Goal: Task Accomplishment & Management: Manage account settings

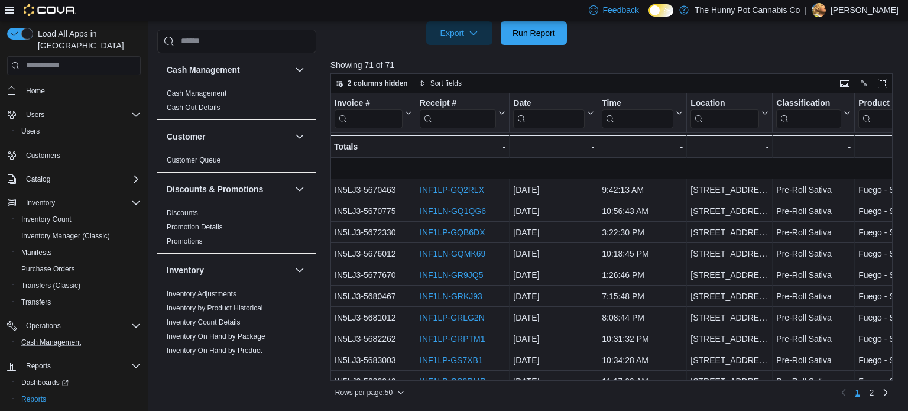
scroll to position [50, 0]
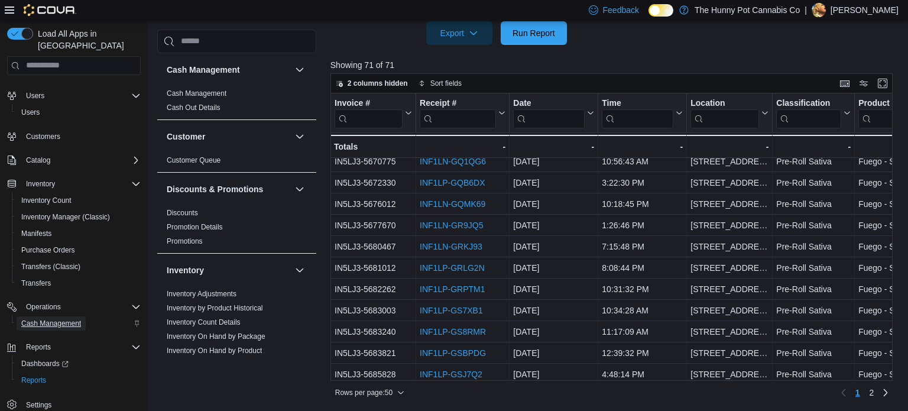
click at [53, 319] on span "Cash Management" at bounding box center [51, 323] width 60 height 9
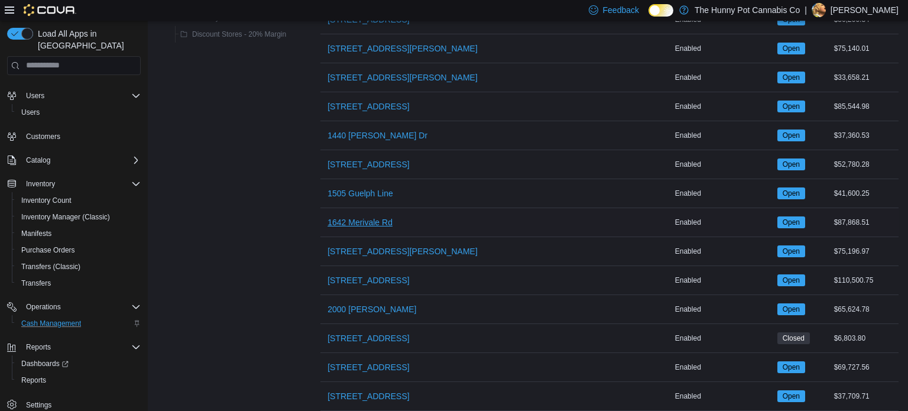
scroll to position [266, 0]
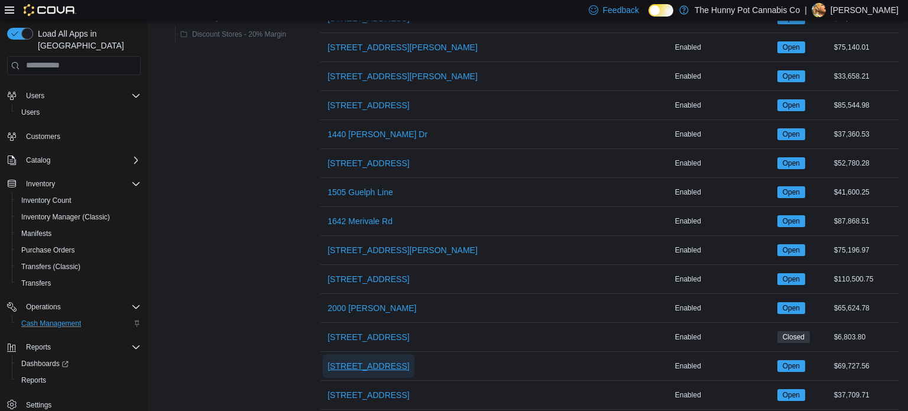
click at [371, 360] on span "[STREET_ADDRESS]" at bounding box center [369, 366] width 82 height 12
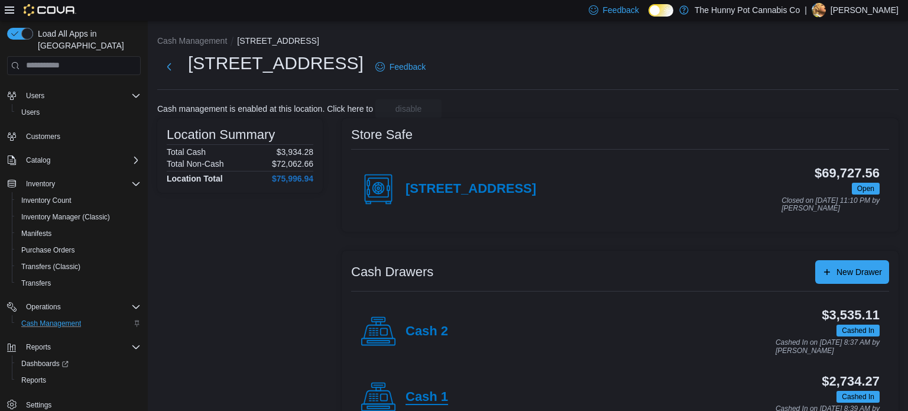
click at [442, 393] on h4 "Cash 1" at bounding box center [427, 397] width 43 height 15
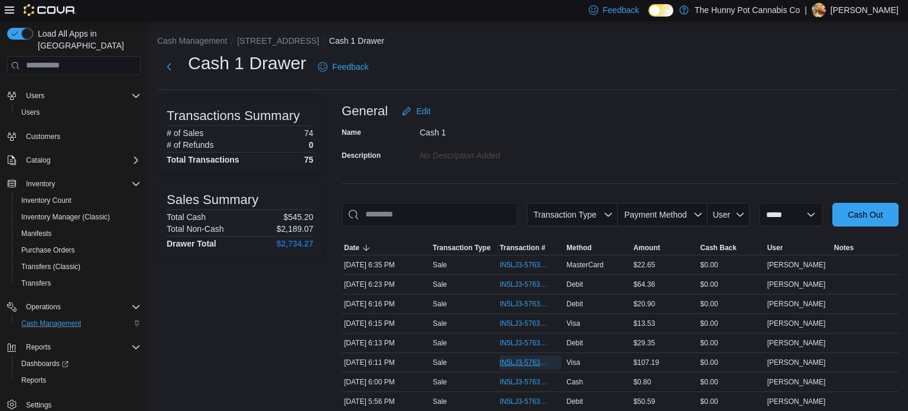
click at [532, 365] on span "IN5LJ3-5763587" at bounding box center [525, 362] width 50 height 9
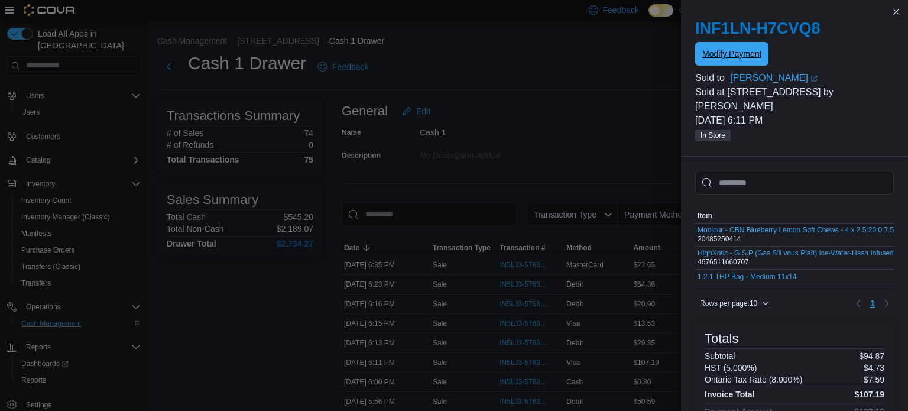
click at [728, 54] on span "Modify Payment" at bounding box center [731, 54] width 59 height 12
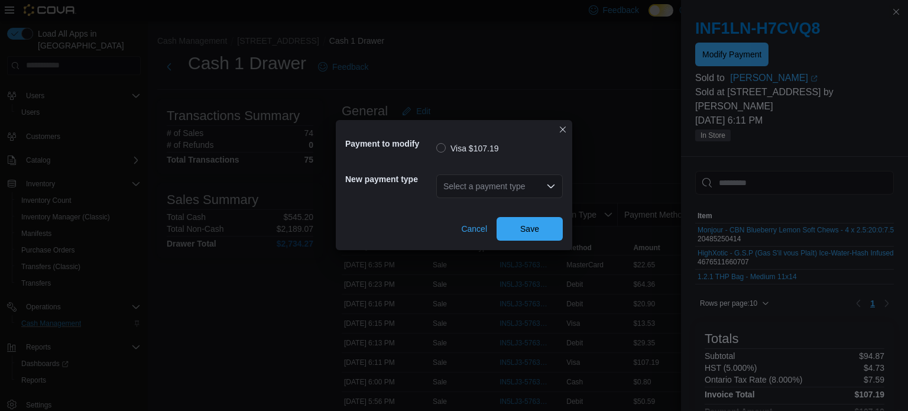
click at [497, 179] on div "Select a payment type" at bounding box center [499, 186] width 127 height 24
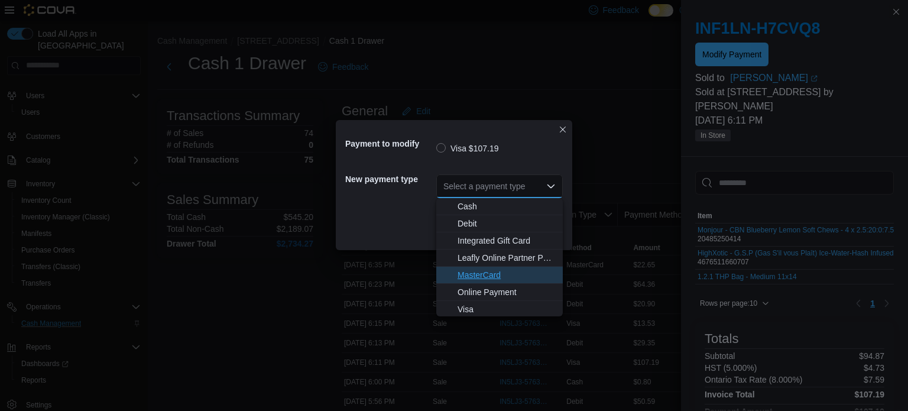
click at [473, 279] on span "MasterCard" at bounding box center [507, 275] width 98 height 12
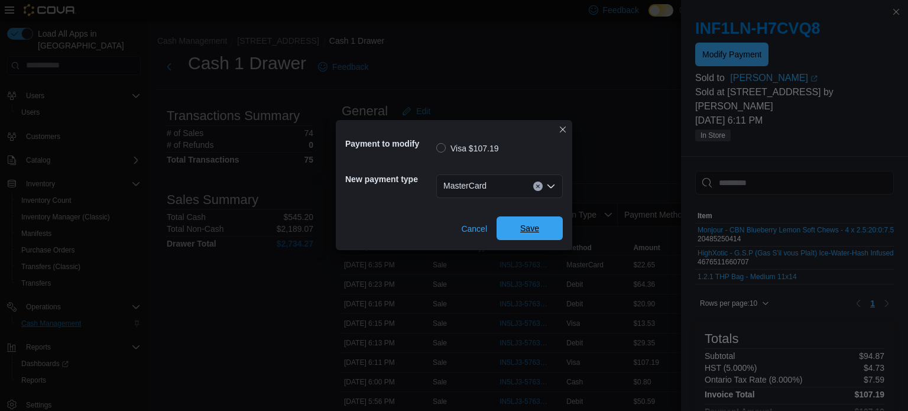
click at [517, 232] on span "Save" at bounding box center [530, 228] width 52 height 24
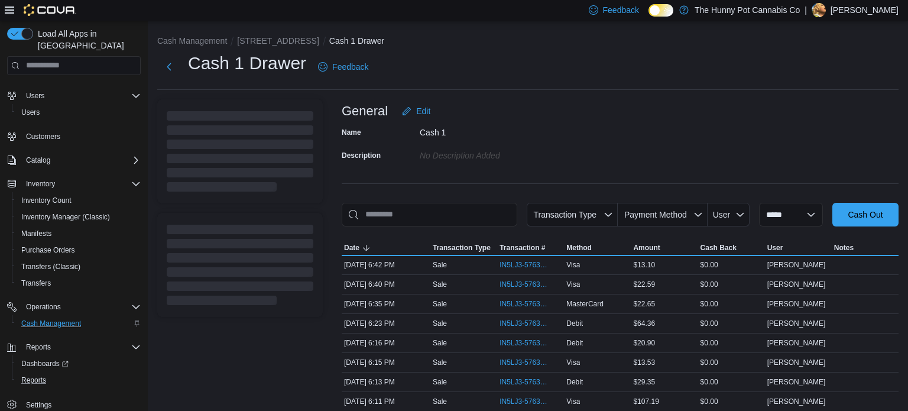
scroll to position [156, 0]
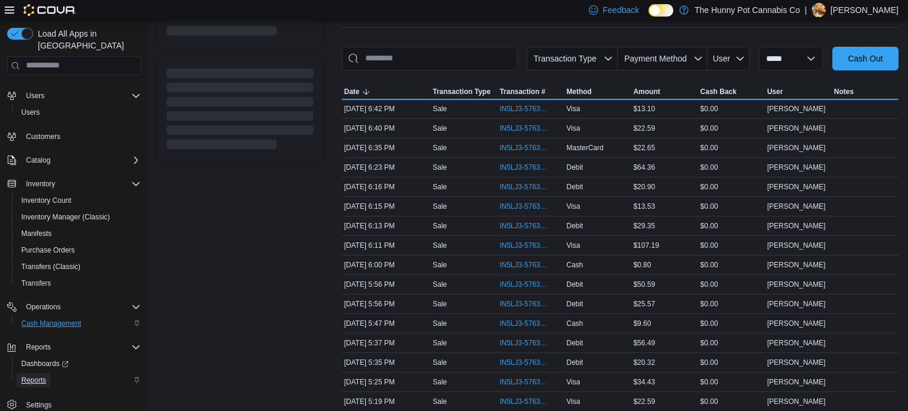
click at [33, 375] on span "Reports" at bounding box center [33, 379] width 25 height 9
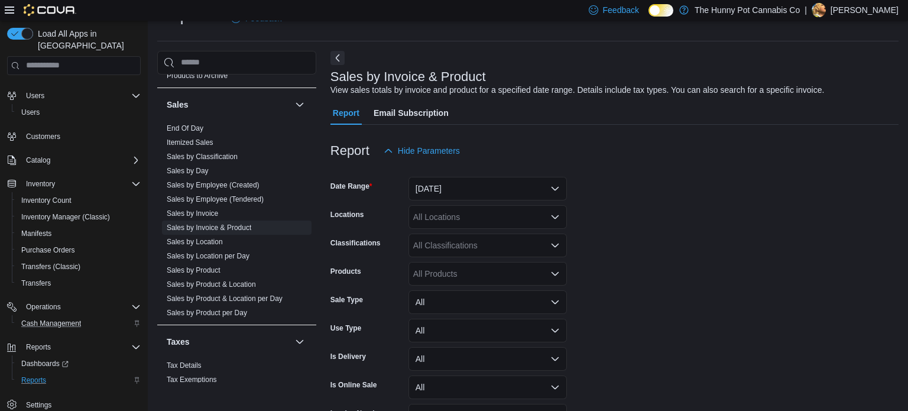
scroll to position [654, 0]
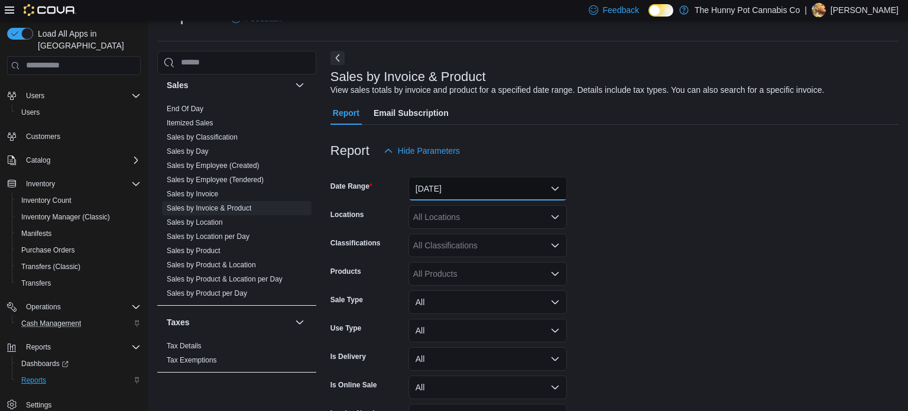
click at [461, 193] on button "[DATE]" at bounding box center [488, 189] width 158 height 24
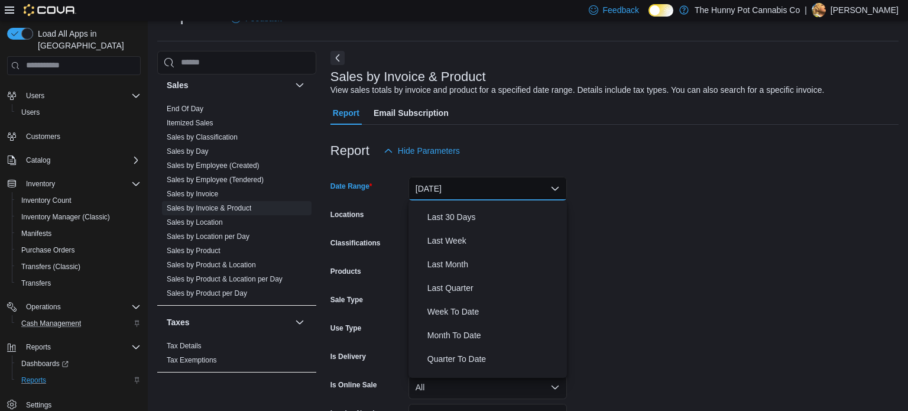
scroll to position [177, 0]
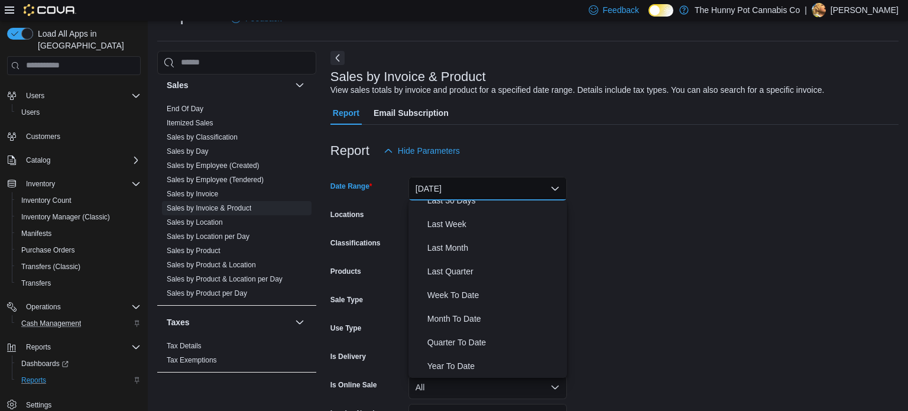
click at [708, 277] on form "Date Range [DATE] Locations All Locations Classifications All Classifications P…" at bounding box center [614, 312] width 568 height 298
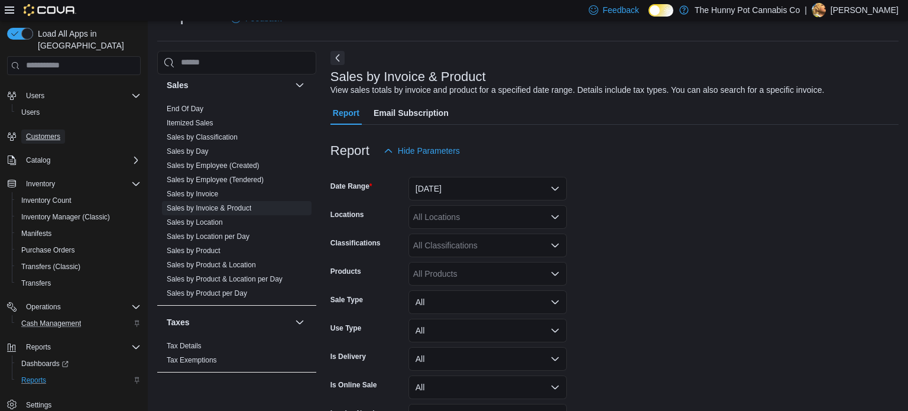
click at [50, 132] on span "Customers" at bounding box center [43, 136] width 34 height 9
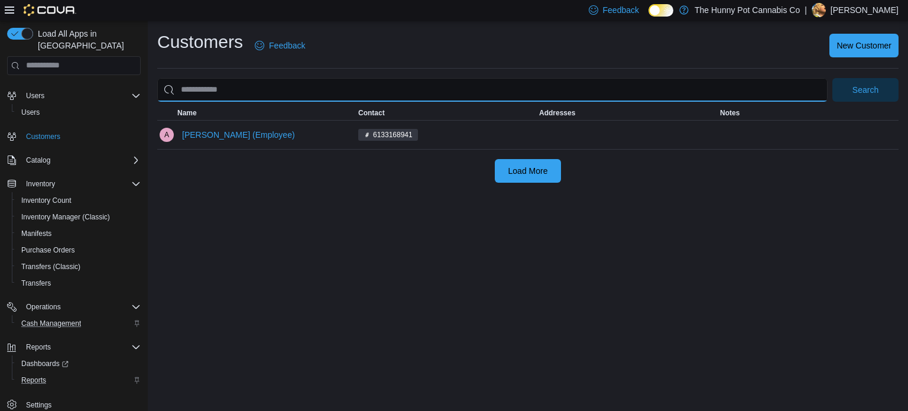
click at [313, 80] on input "search" at bounding box center [492, 90] width 670 height 24
type input "**********"
click at [832, 78] on button "Search" at bounding box center [865, 90] width 66 height 24
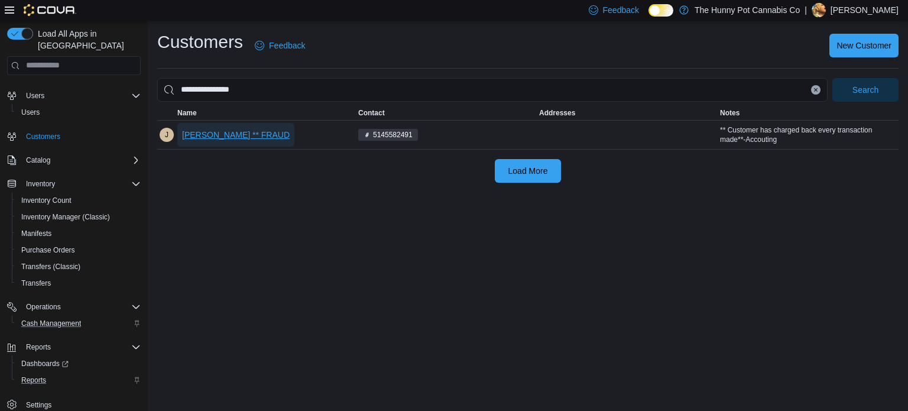
click at [223, 142] on span "[PERSON_NAME] ** FRAUD" at bounding box center [236, 135] width 108 height 24
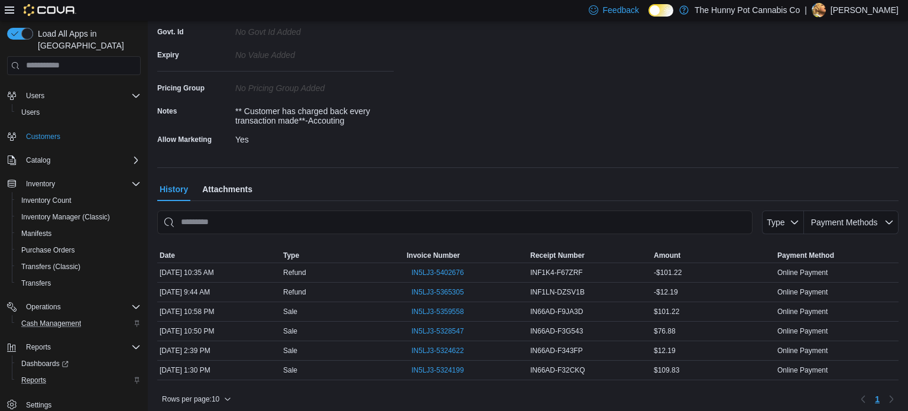
scroll to position [247, 0]
click at [442, 368] on span "IN5LJ3-5324199" at bounding box center [437, 368] width 53 height 9
click at [440, 348] on span "IN5LJ3-5324622" at bounding box center [437, 348] width 53 height 9
click at [436, 287] on span "IN5LJ3-5365305" at bounding box center [437, 290] width 53 height 9
click at [40, 319] on span "Cash Management" at bounding box center [51, 323] width 60 height 9
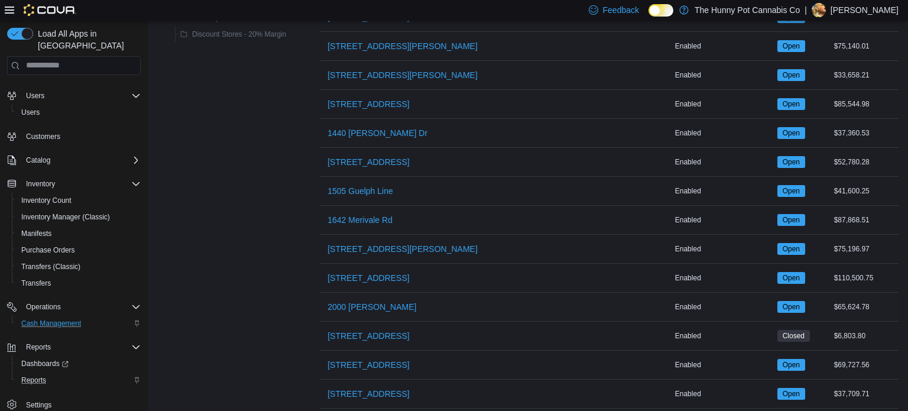
scroll to position [281, 0]
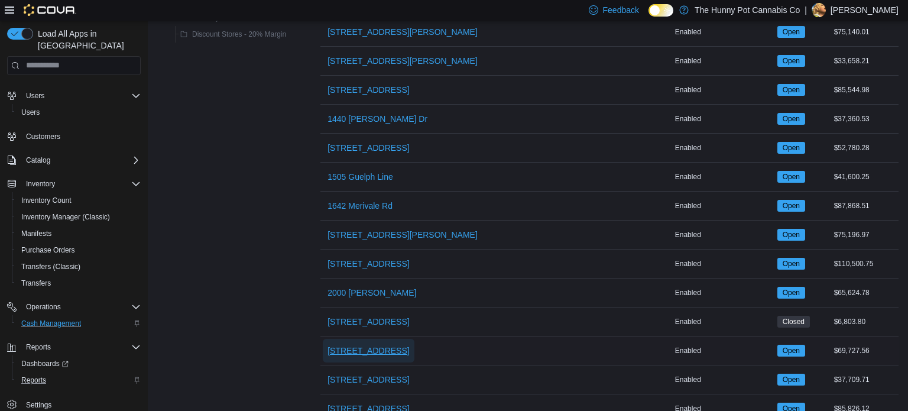
click at [352, 349] on span "[STREET_ADDRESS]" at bounding box center [369, 351] width 82 height 12
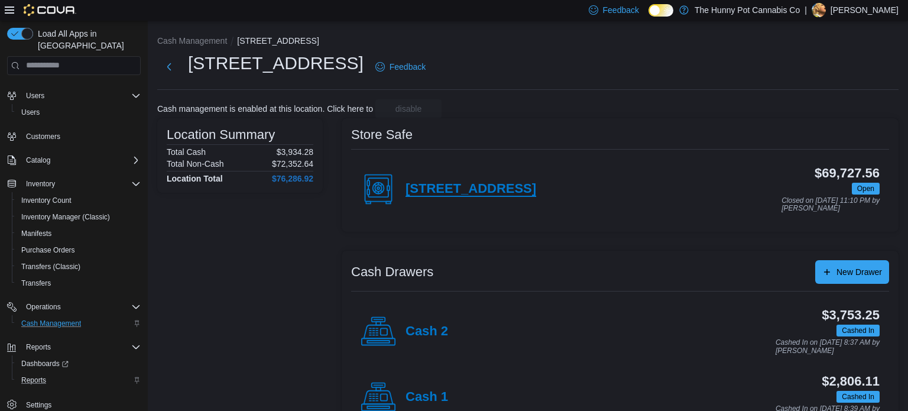
click at [479, 189] on h4 "[STREET_ADDRESS]" at bounding box center [471, 189] width 131 height 15
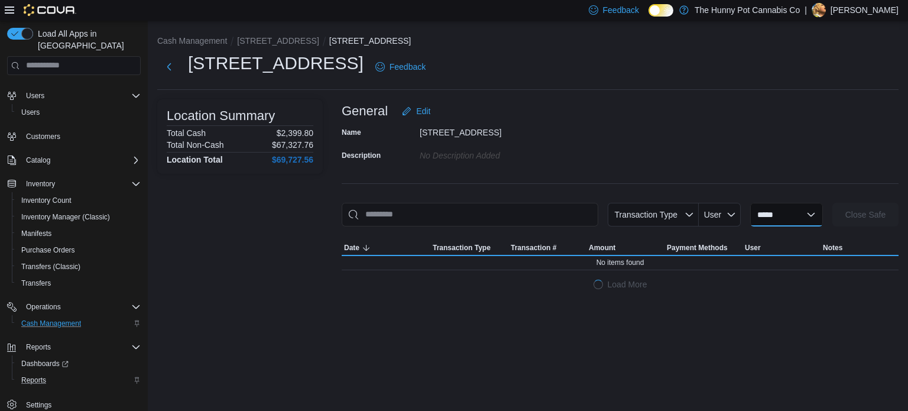
click at [753, 215] on select "**********" at bounding box center [786, 215] width 73 height 24
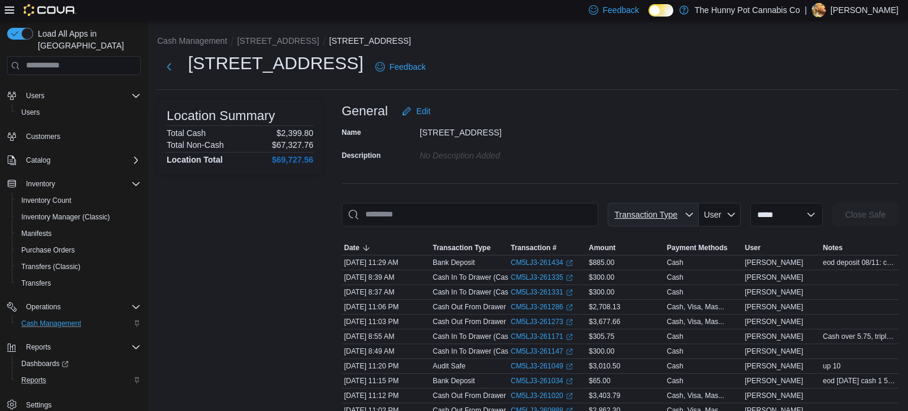
click at [621, 212] on span "Transaction Type" at bounding box center [645, 214] width 63 height 9
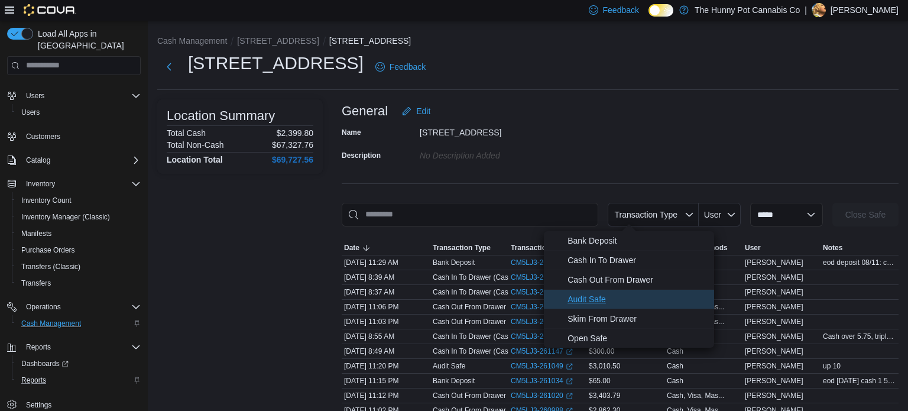
click at [592, 302] on span "Audit Safe" at bounding box center [638, 299] width 140 height 14
type input "**********"
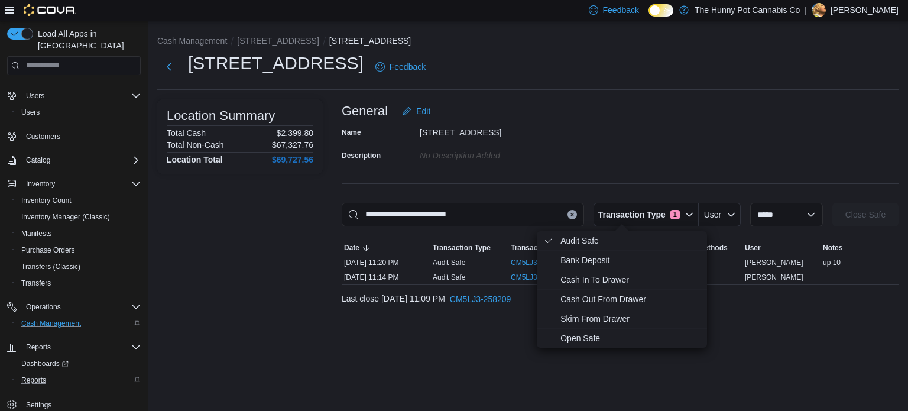
click at [389, 309] on div "Last close [DATE] 11:09 PM CM5LJ3-258209" at bounding box center [620, 299] width 557 height 24
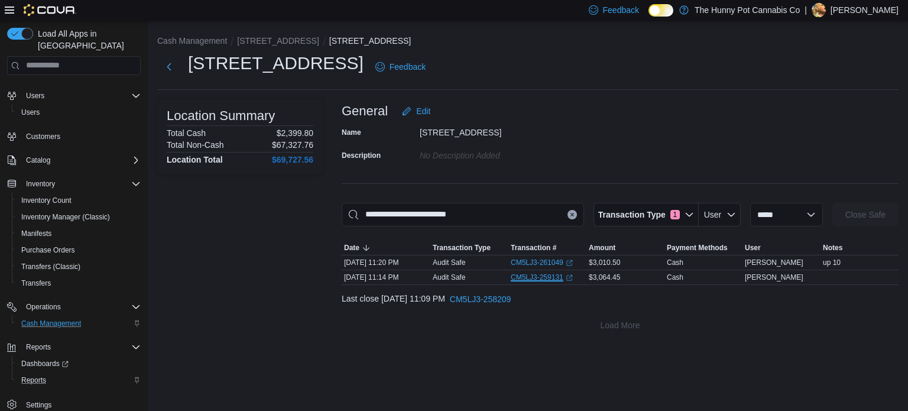
click at [543, 277] on link "CM5LJ3-259131 (opens in a new tab or window)" at bounding box center [542, 277] width 62 height 9
click at [527, 264] on link "CM5LJ3-261049 (opens in a new tab or window)" at bounding box center [542, 262] width 62 height 9
click at [282, 230] on div "Location Summary Total Cash $2,399.80 Total Non-Cash $67,327.76 Location Total …" at bounding box center [240, 218] width 166 height 238
click at [263, 38] on button "[STREET_ADDRESS]" at bounding box center [278, 40] width 82 height 9
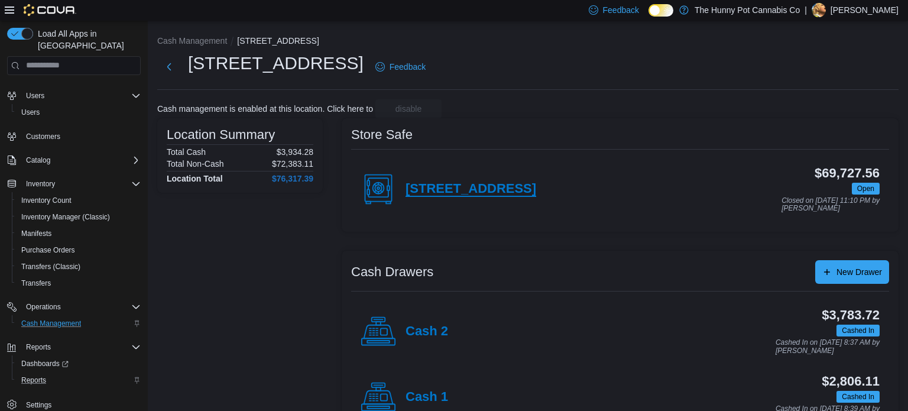
click at [453, 187] on h4 "[STREET_ADDRESS]" at bounding box center [471, 189] width 131 height 15
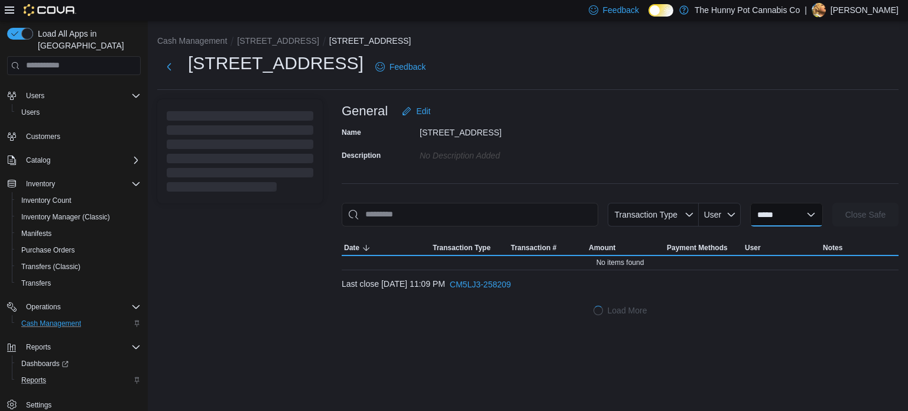
click at [779, 214] on select "**********" at bounding box center [786, 215] width 73 height 24
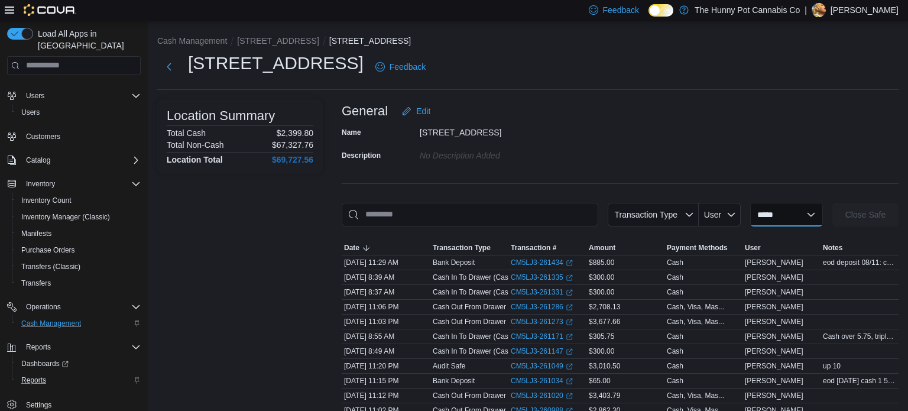
select select "**********"
click at [750, 203] on select "**********" at bounding box center [786, 215] width 73 height 24
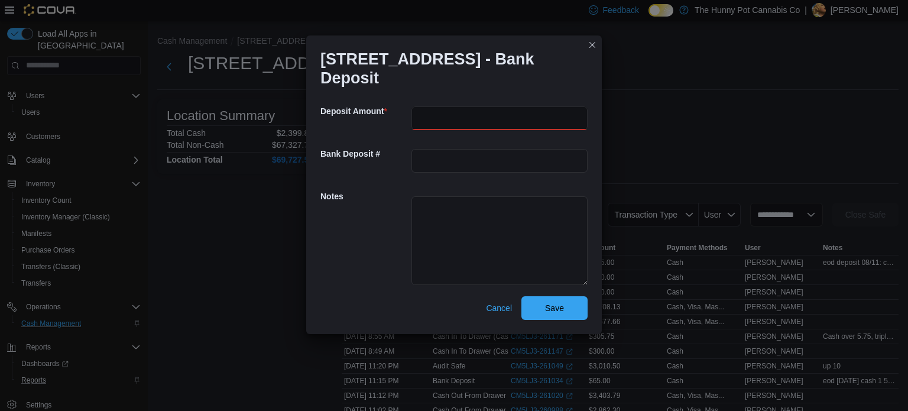
click at [458, 108] on input "number" at bounding box center [499, 118] width 176 height 24
type input "**"
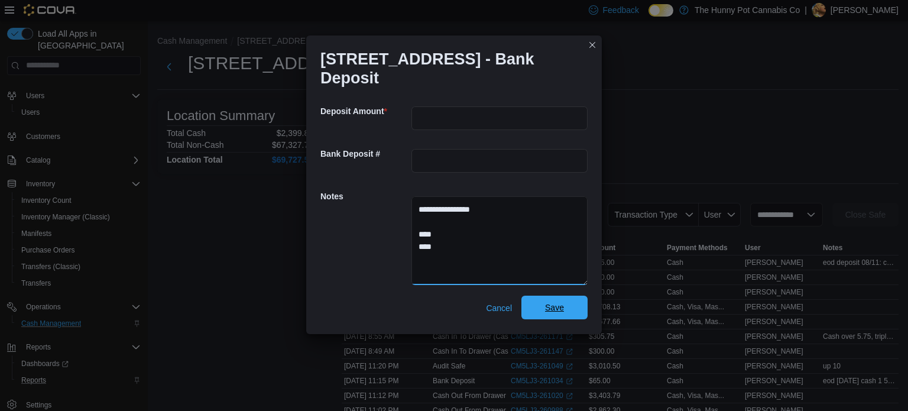
type textarea "**********"
click at [572, 300] on span "Save" at bounding box center [555, 308] width 52 height 24
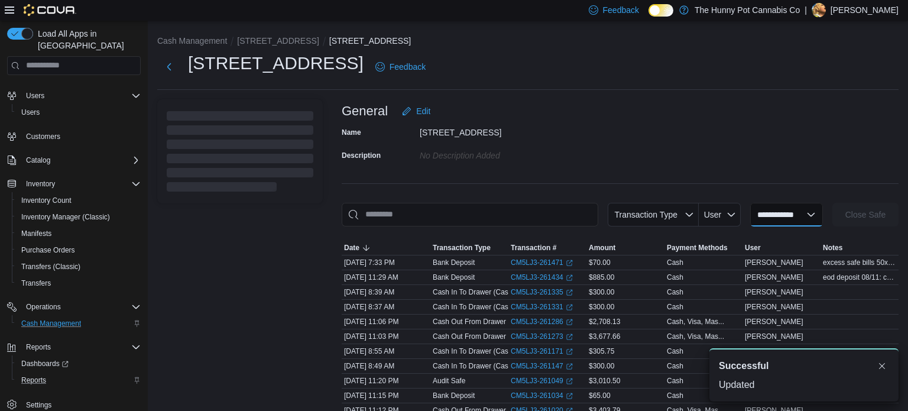
select select
